Goal: Task Accomplishment & Management: Use online tool/utility

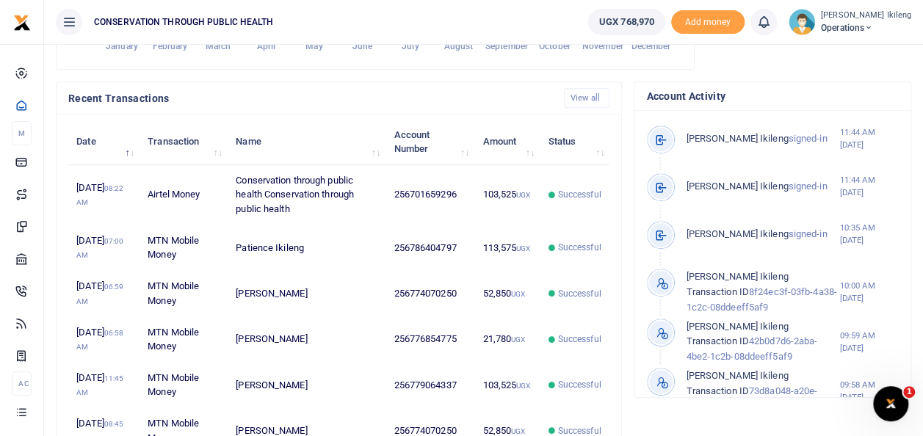
scroll to position [12, 12]
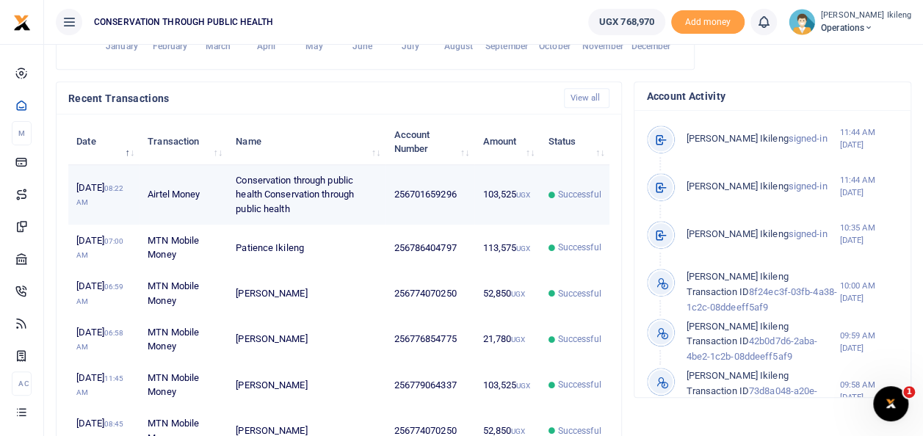
click at [489, 202] on td "103,525 UGX" at bounding box center [506, 195] width 65 height 60
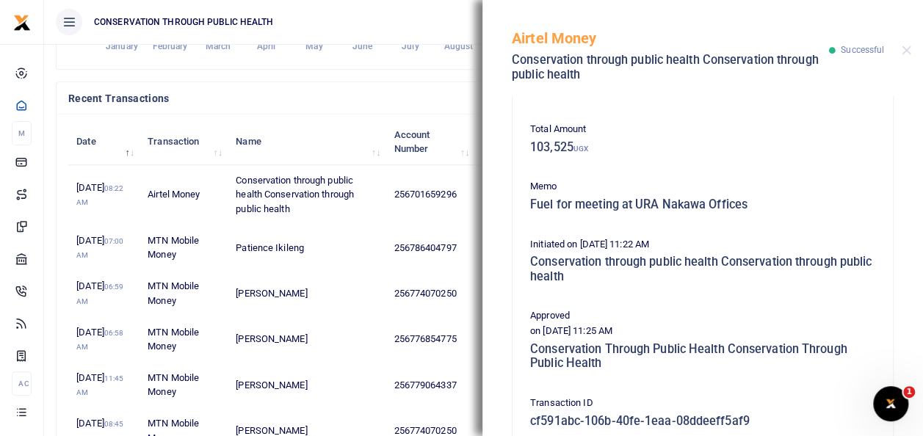
scroll to position [274, 0]
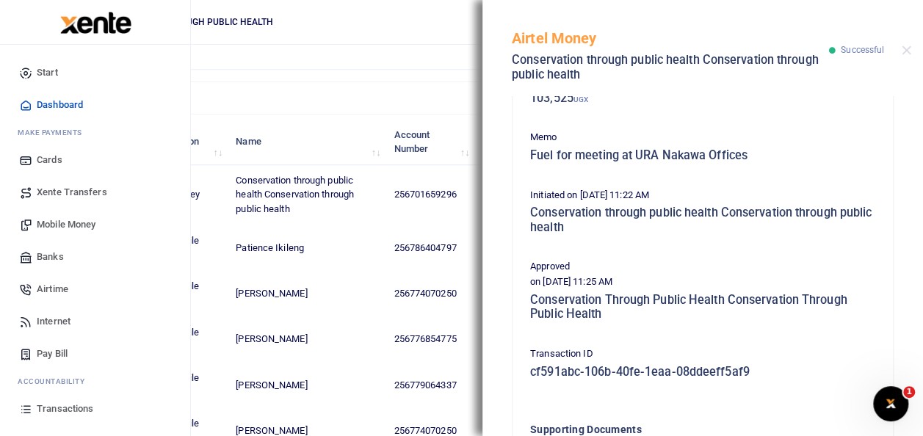
click at [84, 218] on span "Mobile Money" at bounding box center [66, 224] width 59 height 15
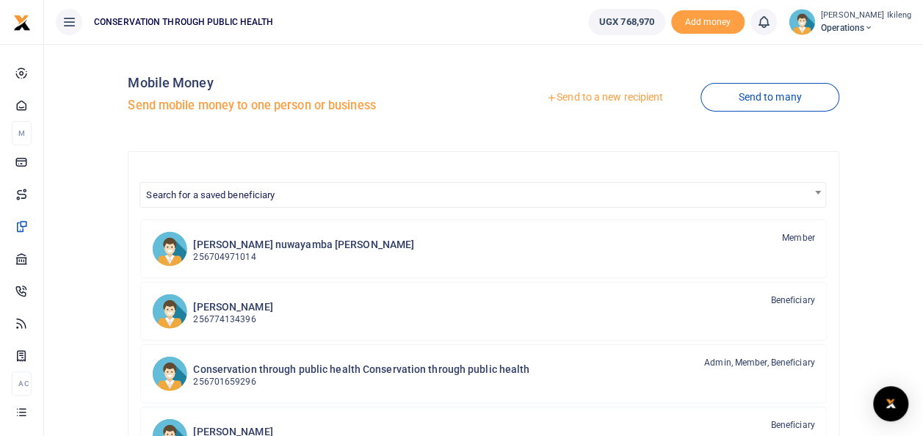
click at [618, 100] on link "Send to a new recipient" at bounding box center [605, 97] width 192 height 26
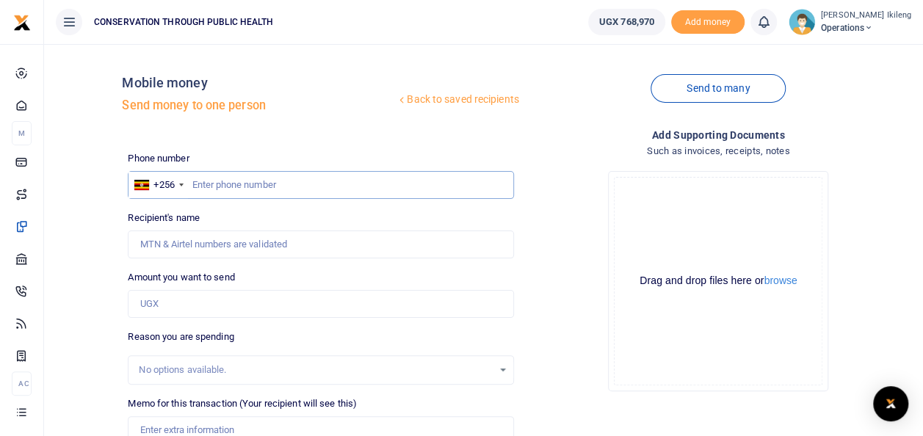
click at [278, 193] on input "text" at bounding box center [321, 185] width 386 height 28
type input "774070250"
type input "Emmanuel Kityo"
type input "774070250"
click at [228, 316] on input "Amount you want to send" at bounding box center [321, 304] width 386 height 28
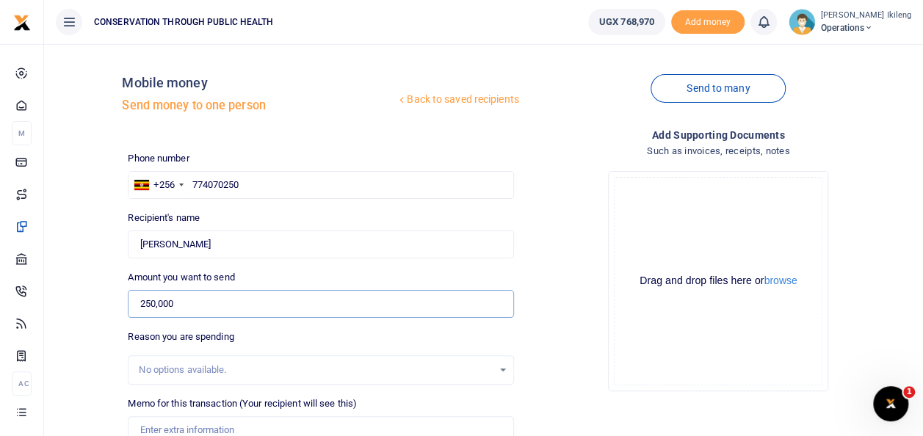
scroll to position [213, 0]
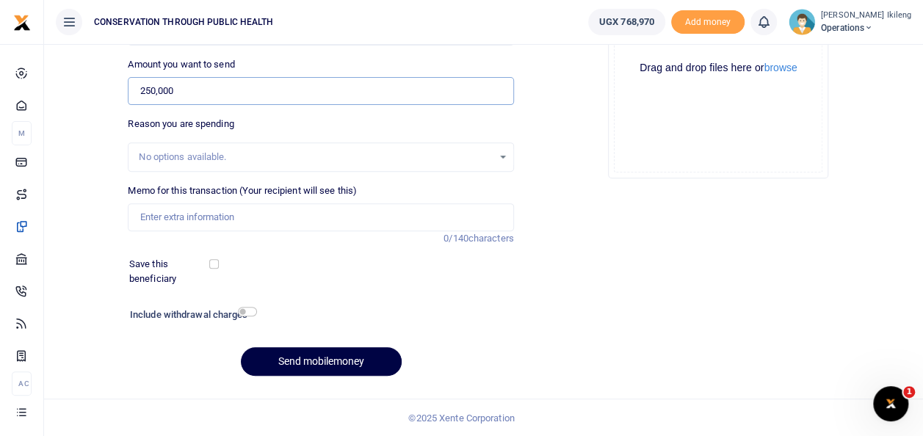
type input "250,000"
click at [266, 218] on input "Memo for this transaction (Your recipient will see this)" at bounding box center [321, 217] width 386 height 28
type input "fuel for work inclusive of the weekend"
click at [254, 309] on input "checkbox" at bounding box center [247, 312] width 19 height 10
checkbox input "true"
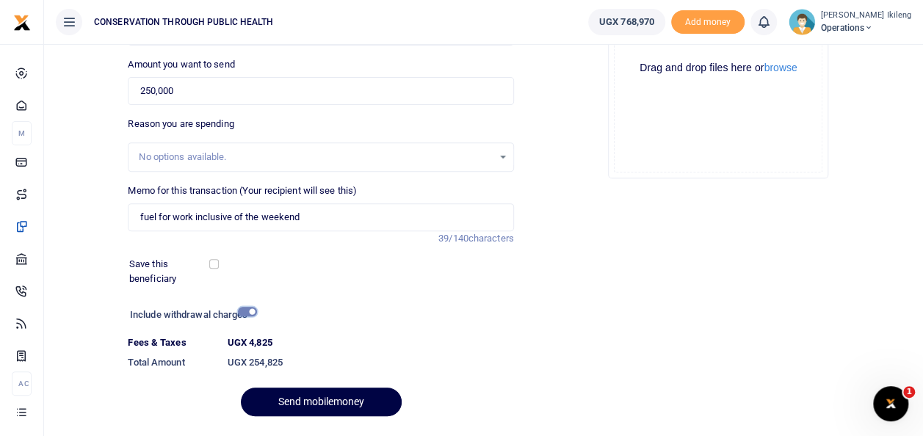
click at [241, 388] on button "Send mobilemoney" at bounding box center [321, 402] width 161 height 29
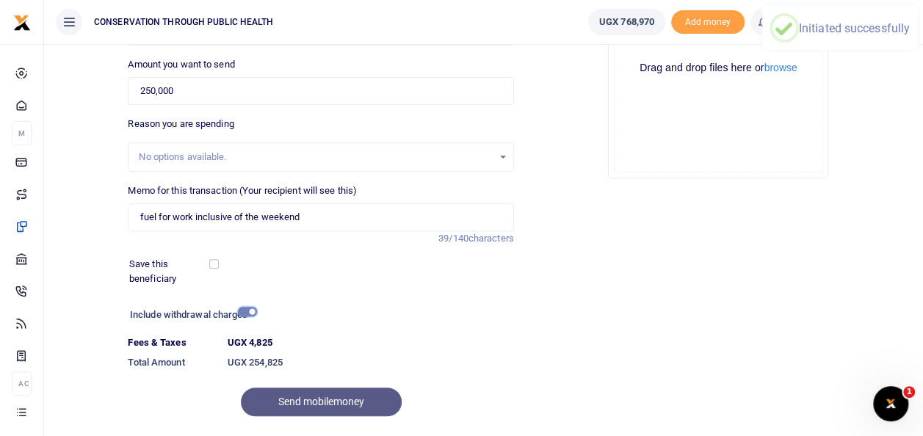
scroll to position [184, 0]
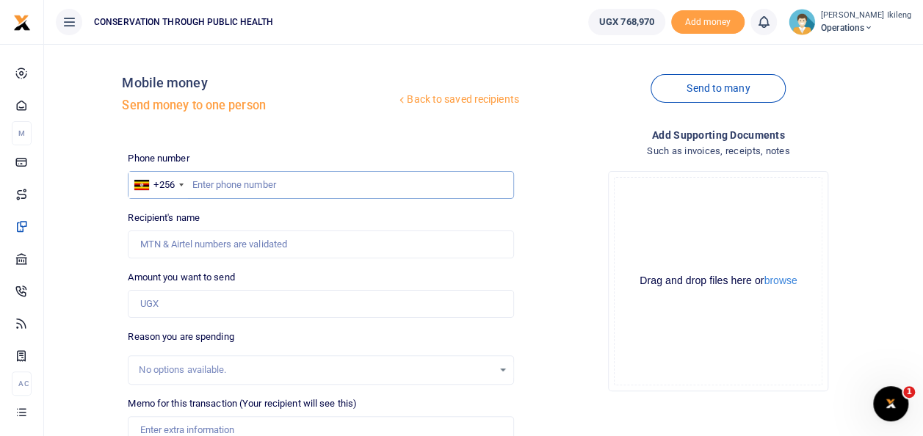
click at [247, 188] on input "text" at bounding box center [321, 185] width 386 height 28
type input "786404797"
click at [248, 305] on input "Amount you want to send" at bounding box center [321, 304] width 386 height 28
type input "Patience Ikileng"
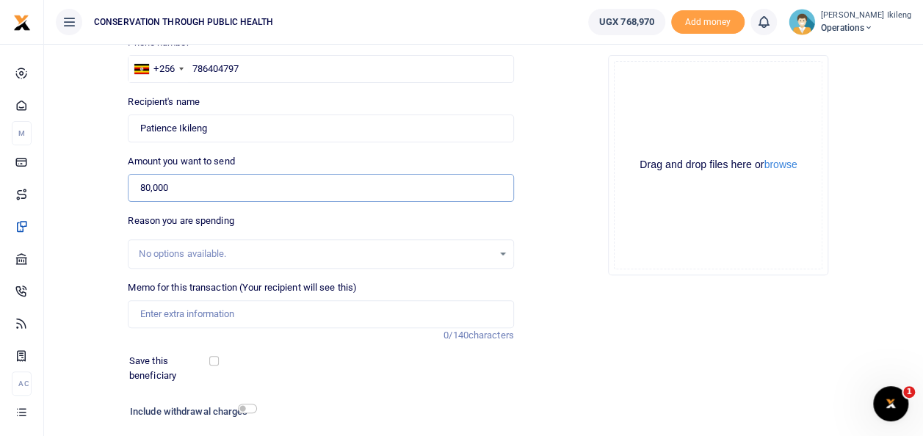
scroll to position [119, 0]
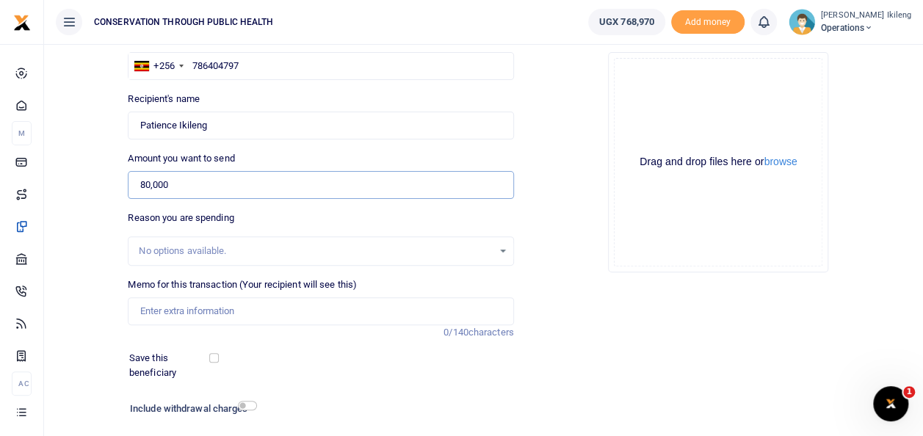
type input "80,000"
click at [166, 322] on input "Memo for this transaction (Your recipient will see this)" at bounding box center [321, 311] width 386 height 28
type input "purchase of mouse for laptop"
click at [247, 407] on input "checkbox" at bounding box center [247, 406] width 19 height 10
checkbox input "true"
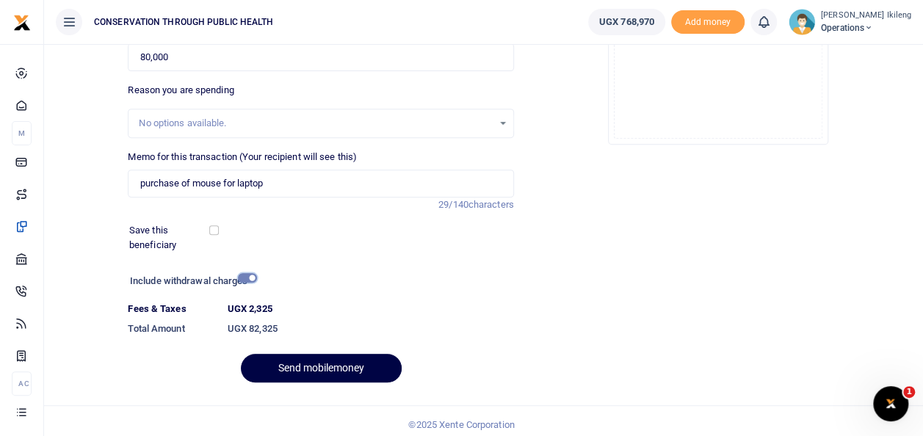
scroll to position [253, 0]
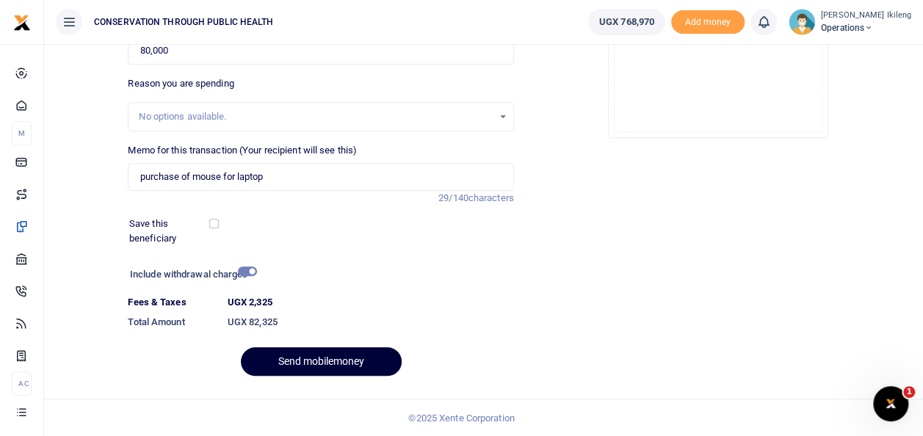
click at [301, 366] on button "Send mobilemoney" at bounding box center [321, 361] width 161 height 29
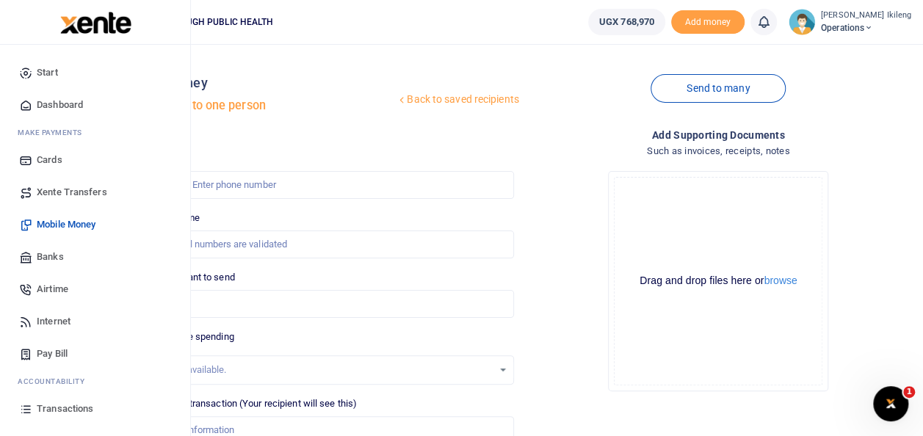
click at [55, 101] on span "Dashboard" at bounding box center [60, 105] width 46 height 15
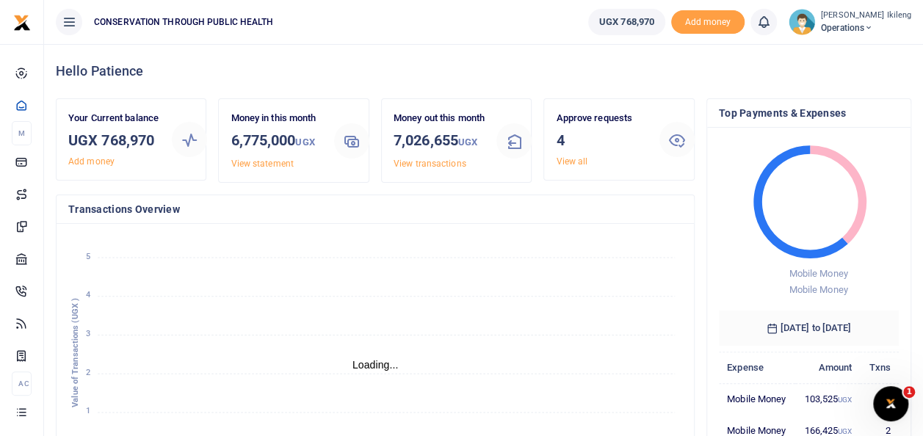
scroll to position [12, 12]
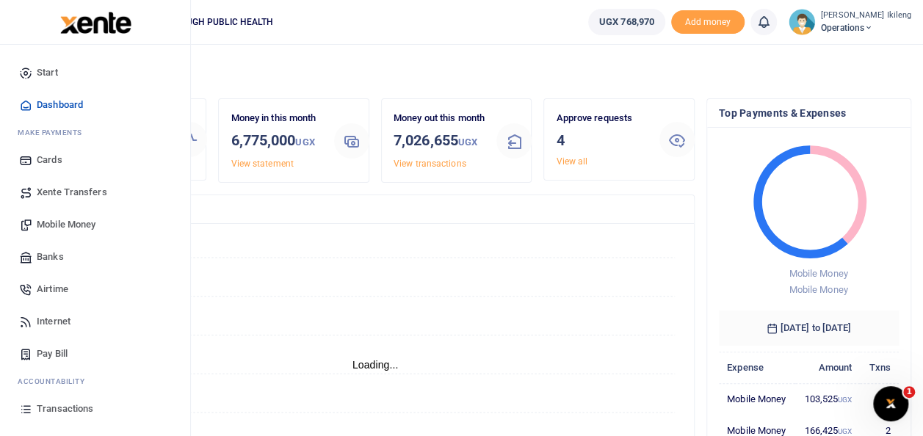
click at [48, 347] on span "Pay Bill" at bounding box center [52, 354] width 31 height 15
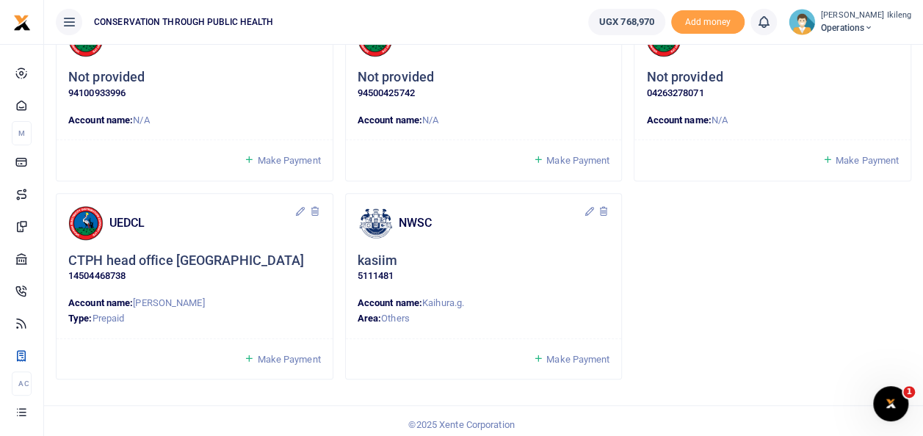
scroll to position [319, 0]
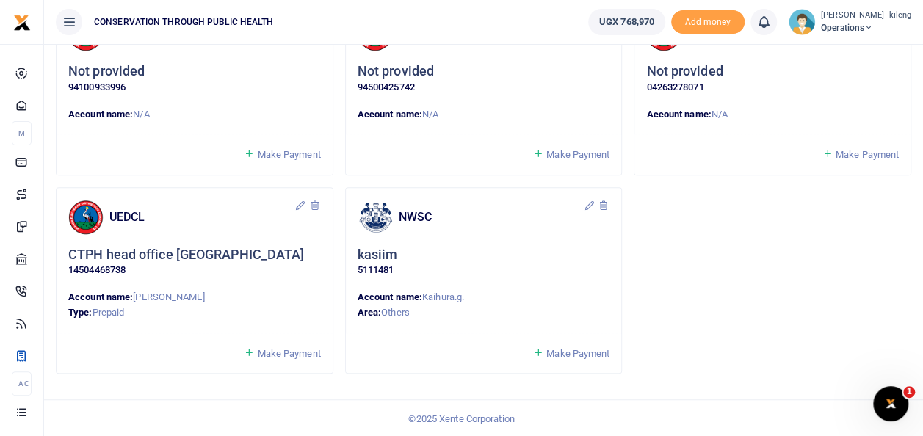
click at [581, 355] on span "Make Payment" at bounding box center [577, 353] width 63 height 11
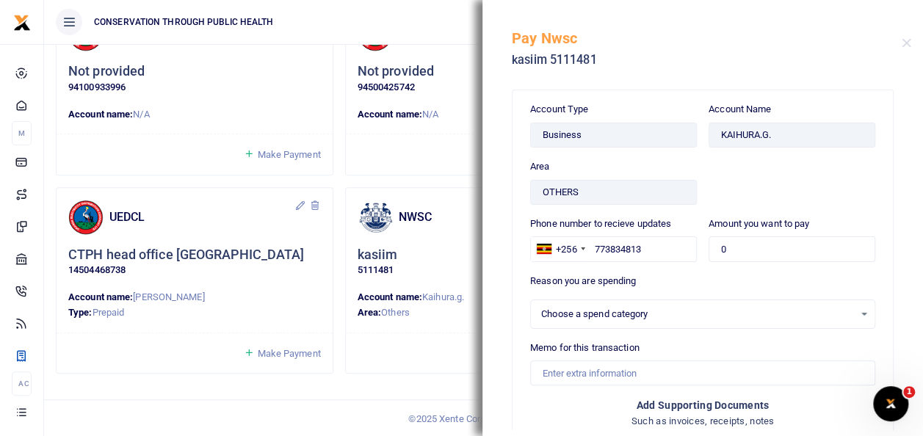
select select
click at [727, 250] on input "0" at bounding box center [792, 248] width 167 height 25
type input "0"
type input "51,146"
click at [617, 375] on input "Memo for this transaction" at bounding box center [702, 373] width 345 height 25
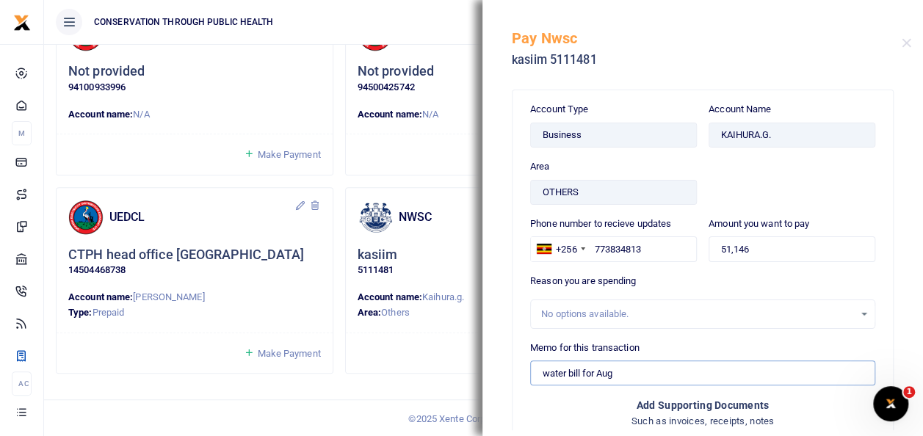
type input "water bill for Aug"
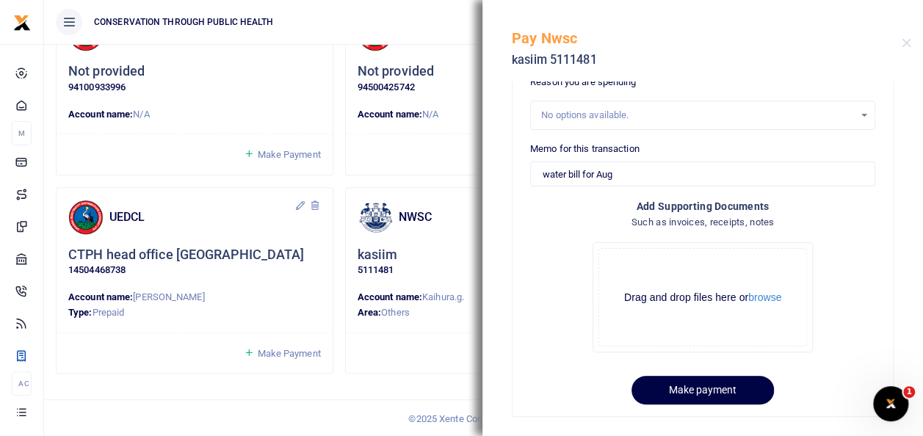
scroll to position [206, 0]
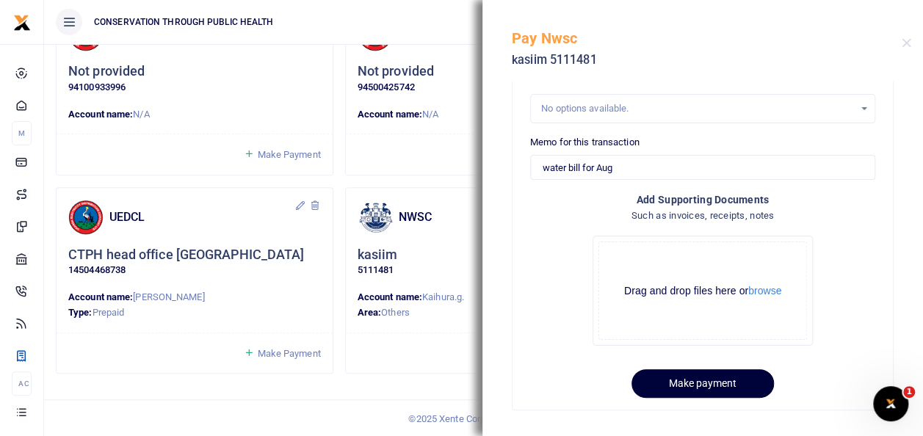
click at [693, 377] on button "Make payment" at bounding box center [703, 383] width 142 height 29
